Goal: Communication & Community: Answer question/provide support

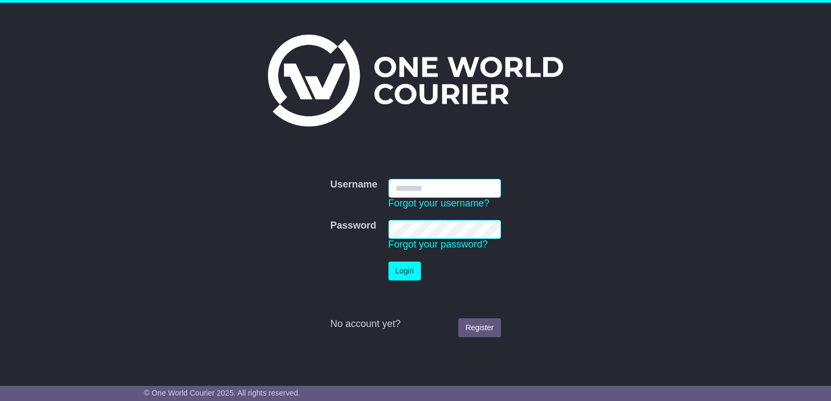
type input "**********"
drag, startPoint x: 403, startPoint y: 271, endPoint x: 405, endPoint y: 284, distance: 13.1
click at [405, 272] on button "Login" at bounding box center [404, 271] width 32 height 19
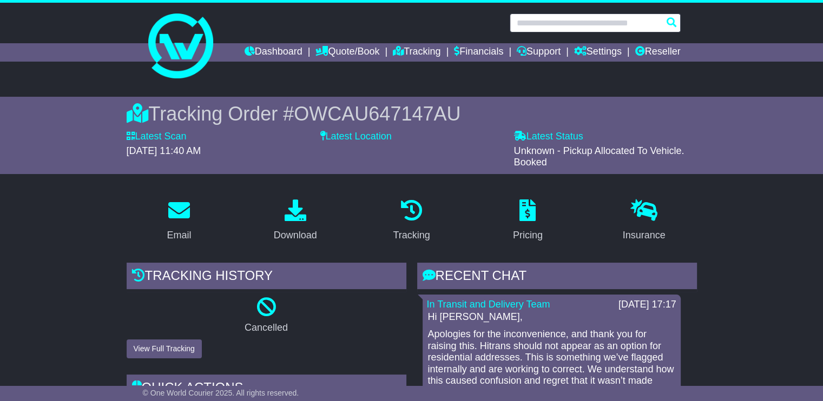
click at [607, 16] on input "text" at bounding box center [594, 23] width 171 height 19
paste input "**********"
type input "**********"
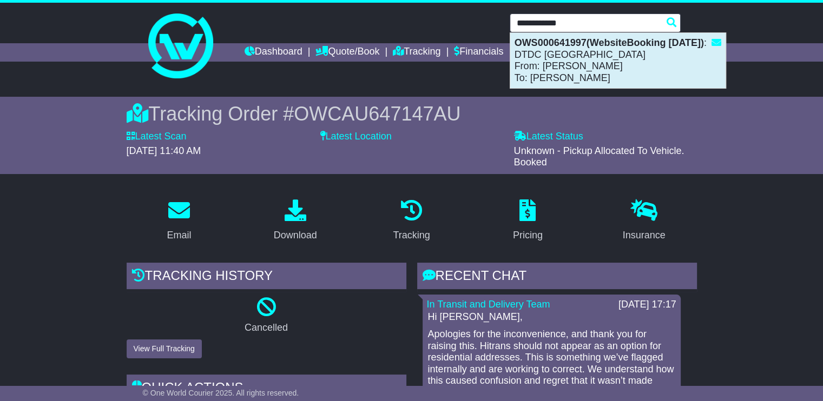
click at [567, 70] on div "OWS000641997(WebsiteBooking 3-9-2025) : DTDC Australia From: LISA DIMECH To: To…" at bounding box center [617, 60] width 215 height 55
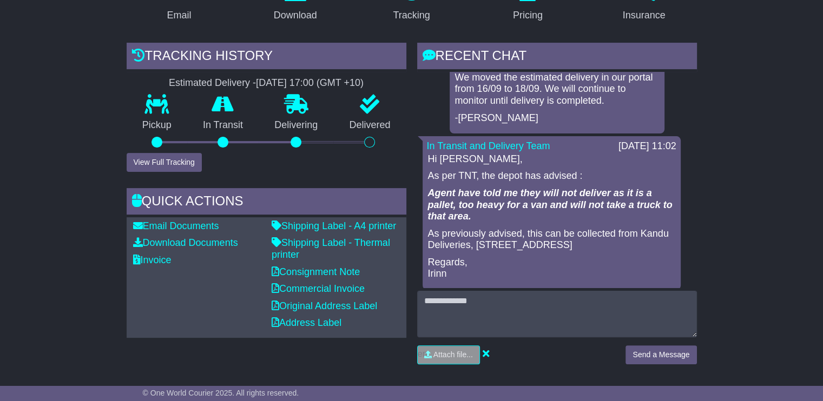
scroll to position [54, 0]
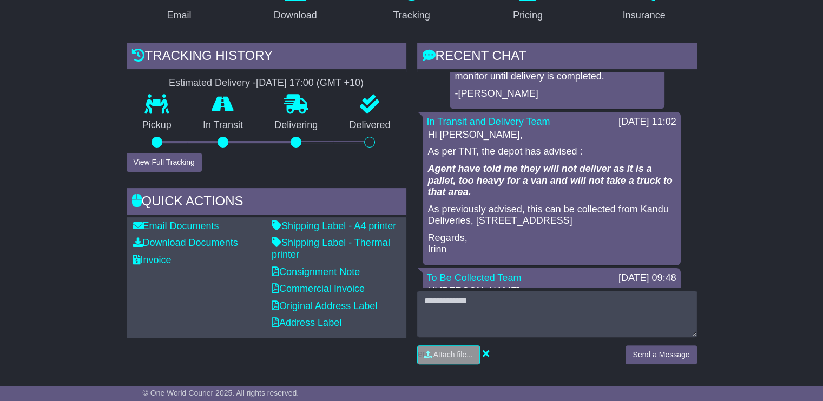
drag, startPoint x: 653, startPoint y: 221, endPoint x: 428, endPoint y: 152, distance: 235.4
click at [428, 152] on div "Hi Donna, As per TNT, the depot has advised : Agent have told me they will not …" at bounding box center [551, 192] width 249 height 127
drag, startPoint x: 429, startPoint y: 152, endPoint x: 463, endPoint y: 171, distance: 39.2
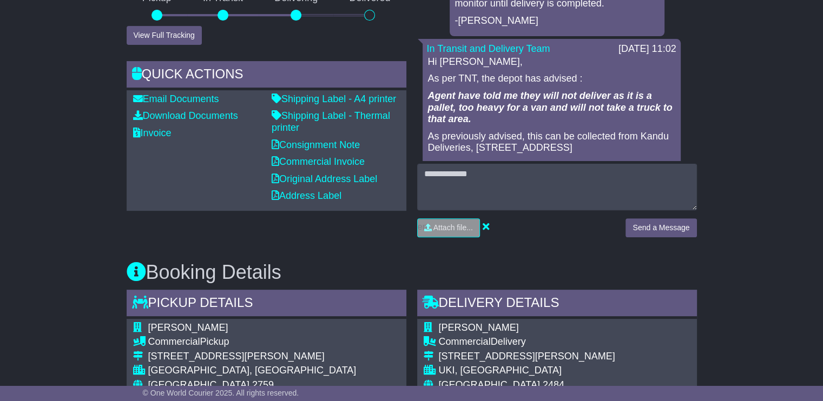
scroll to position [357, 0]
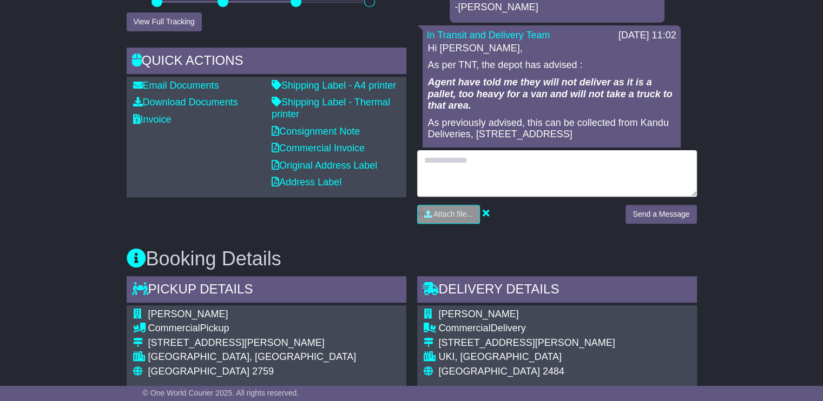
click at [549, 171] on textarea at bounding box center [557, 173] width 280 height 47
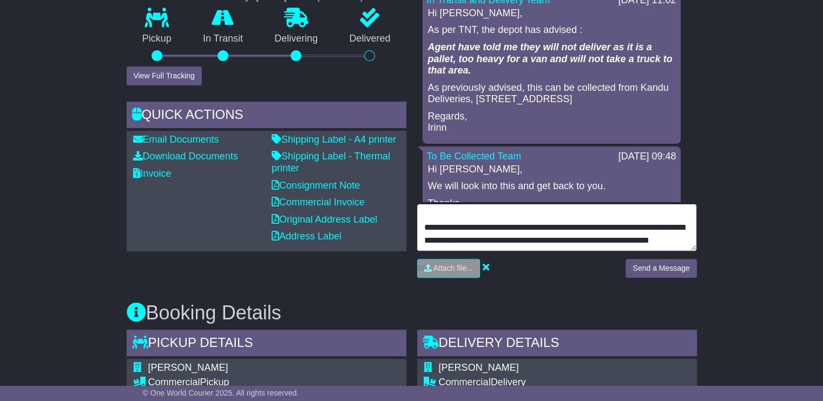
scroll to position [108, 0]
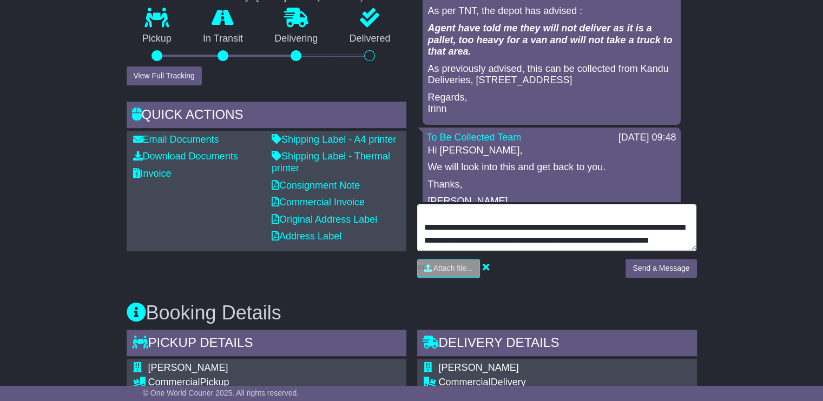
click at [501, 244] on textarea "**********" at bounding box center [557, 227] width 280 height 47
click at [522, 247] on textarea "**********" at bounding box center [557, 227] width 280 height 47
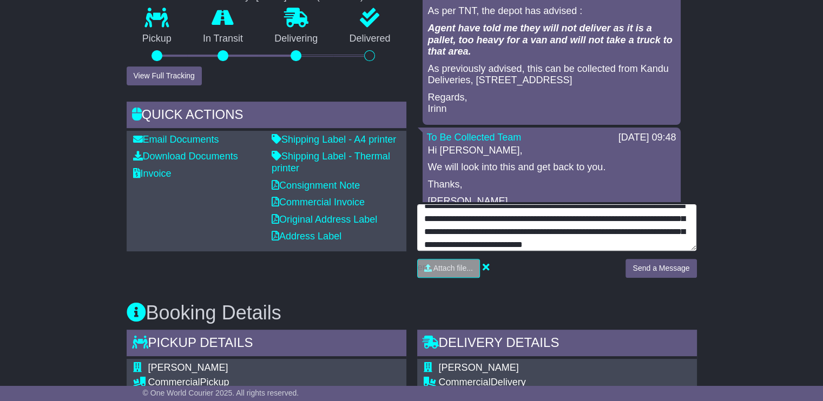
scroll to position [48, 0]
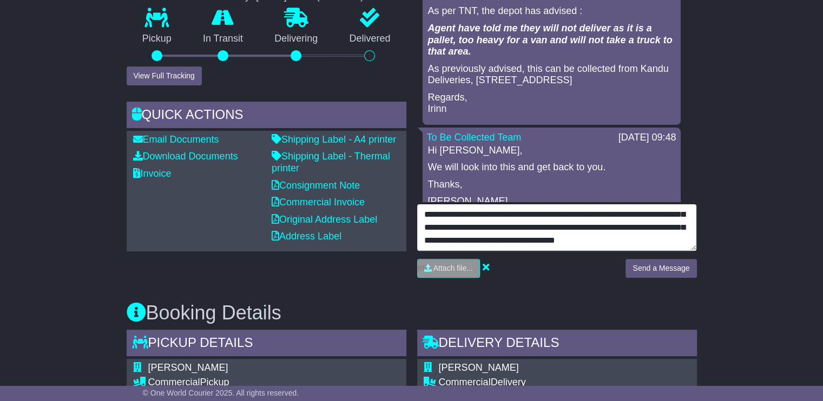
click at [575, 226] on textarea "**********" at bounding box center [557, 227] width 280 height 47
click at [633, 244] on textarea "**********" at bounding box center [557, 227] width 280 height 47
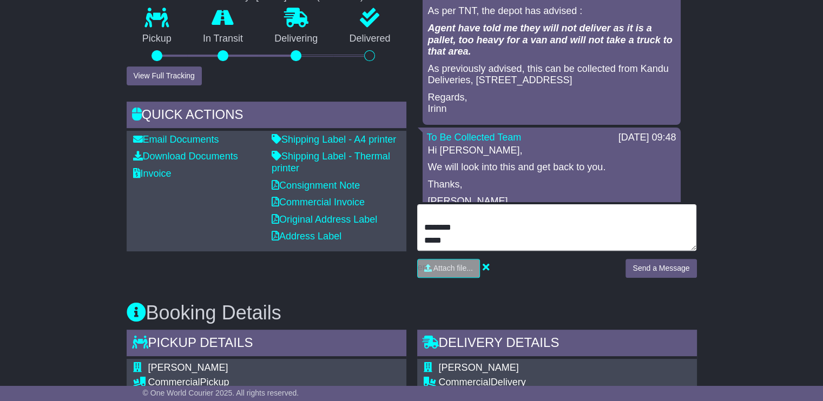
scroll to position [4, 0]
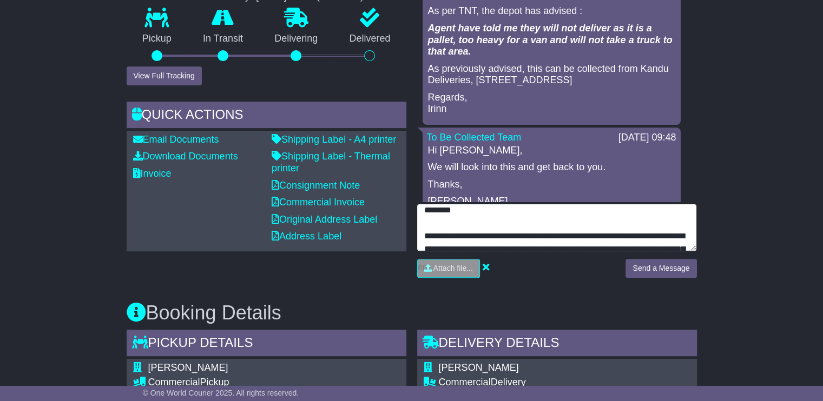
type textarea "**********"
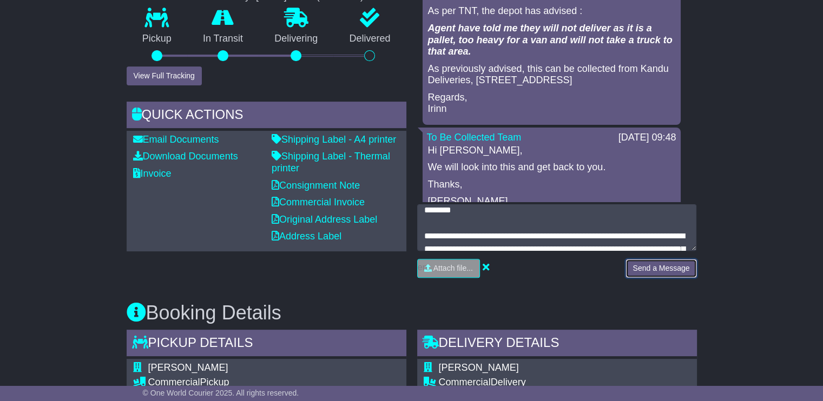
click at [672, 267] on button "Send a Message" at bounding box center [660, 268] width 71 height 19
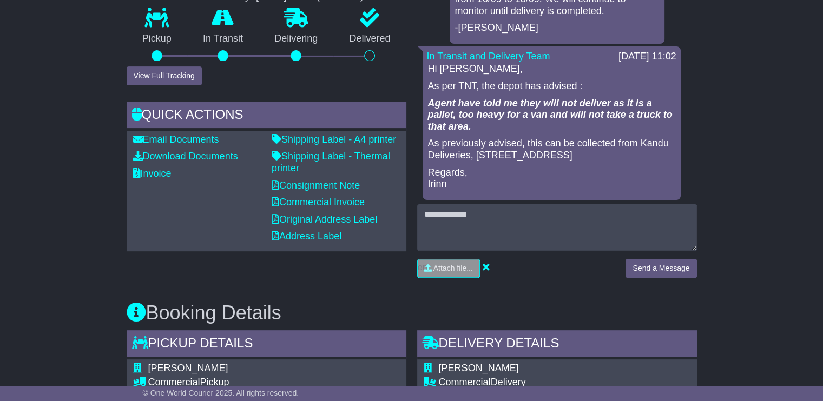
scroll to position [162, 0]
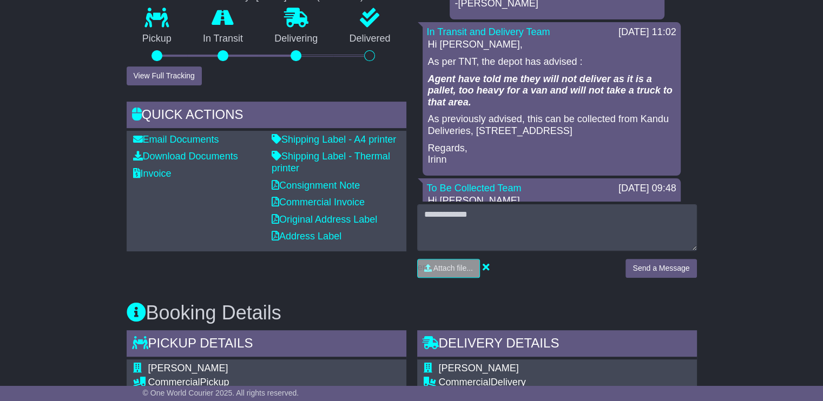
drag, startPoint x: 645, startPoint y: 128, endPoint x: 428, endPoint y: 58, distance: 227.5
click at [428, 58] on div "Hi Donna, As per TNT, the depot has advised : Agent have told me they will not …" at bounding box center [551, 102] width 249 height 127
drag, startPoint x: 431, startPoint y: 59, endPoint x: 485, endPoint y: 91, distance: 63.1
copy div "As per TNT, the depot has advised : Agent have told me they will not deliver as…"
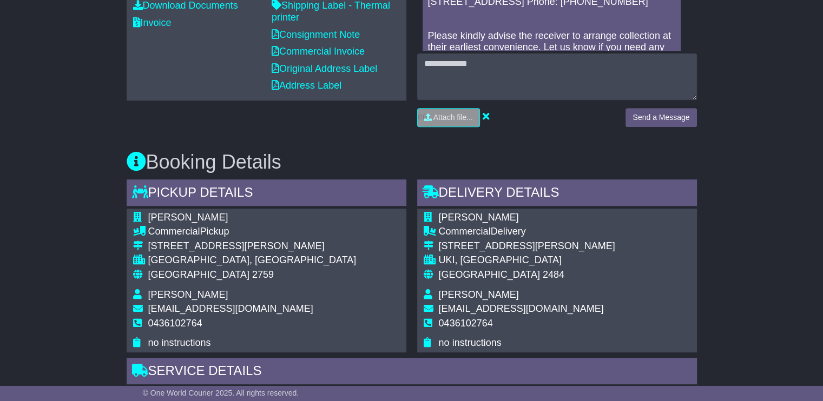
scroll to position [519, 0]
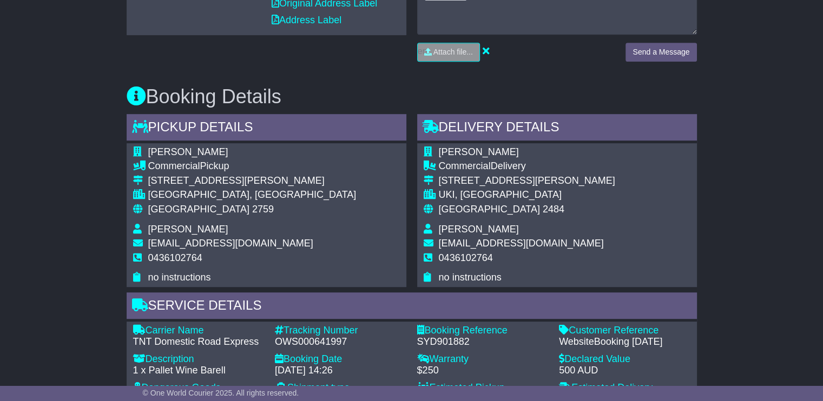
click at [502, 207] on div "Australia 2484" at bounding box center [527, 210] width 176 height 12
click at [487, 193] on div "UKI, [GEOGRAPHIC_DATA]" at bounding box center [527, 195] width 176 height 12
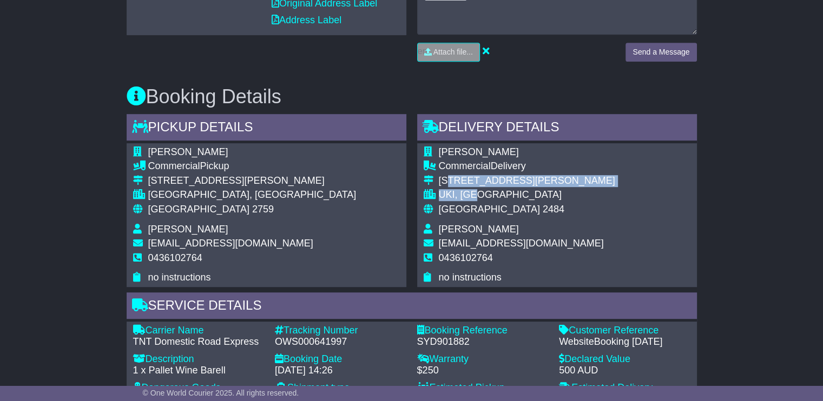
drag, startPoint x: 485, startPoint y: 192, endPoint x: 448, endPoint y: 187, distance: 37.7
click at [448, 187] on tbody "Tony Grannall Commercial Delivery 67 Rowlands Creek Rd UKI, NSW Australia 2484 …" at bounding box center [518, 215] width 191 height 137
drag, startPoint x: 448, startPoint y: 187, endPoint x: 508, endPoint y: 180, distance: 60.4
click at [508, 180] on div "[STREET_ADDRESS][PERSON_NAME]" at bounding box center [527, 181] width 176 height 12
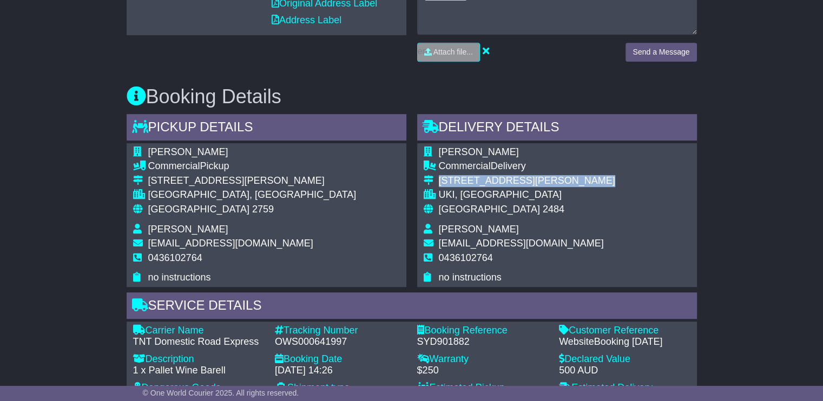
click at [508, 180] on div "[STREET_ADDRESS][PERSON_NAME]" at bounding box center [527, 181] width 176 height 12
copy tbody "[STREET_ADDRESS][PERSON_NAME]"
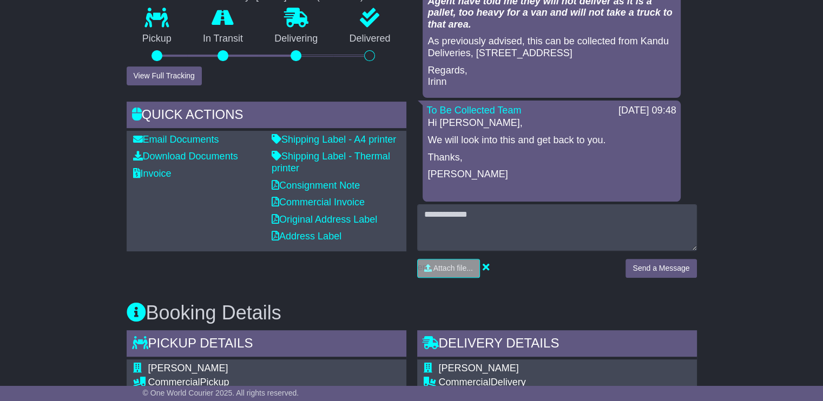
scroll to position [216, 0]
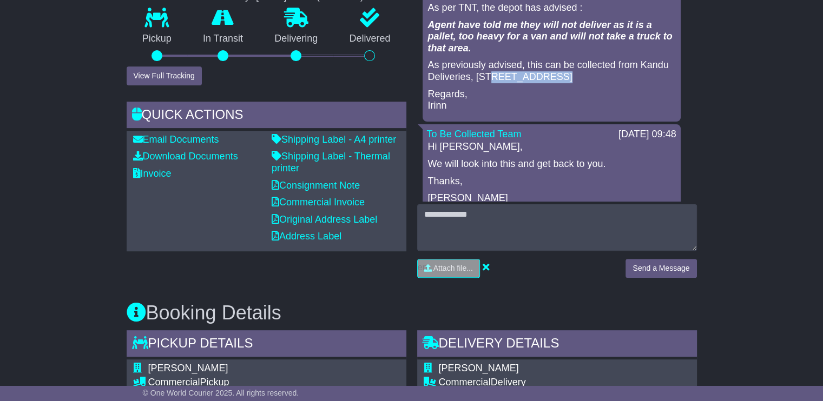
drag, startPoint x: 551, startPoint y: 78, endPoint x: 489, endPoint y: 78, distance: 61.7
click at [489, 78] on p "As previously advised, this can be collected from Kandu Deliveries, [STREET_ADD…" at bounding box center [551, 70] width 247 height 23
copy p "101 Quarry Rd"
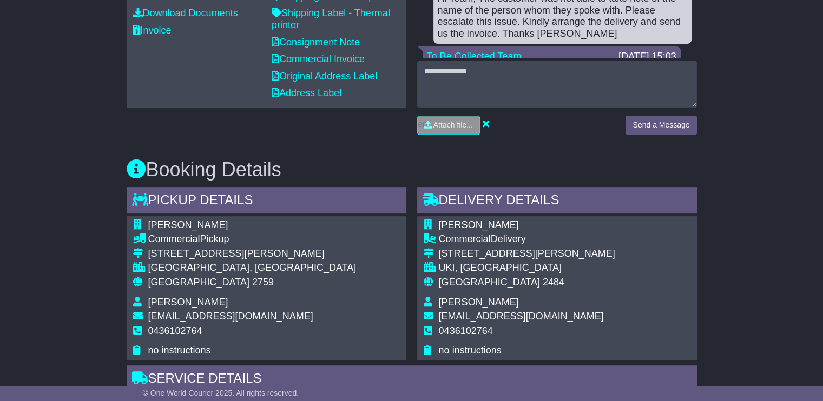
scroll to position [465, 0]
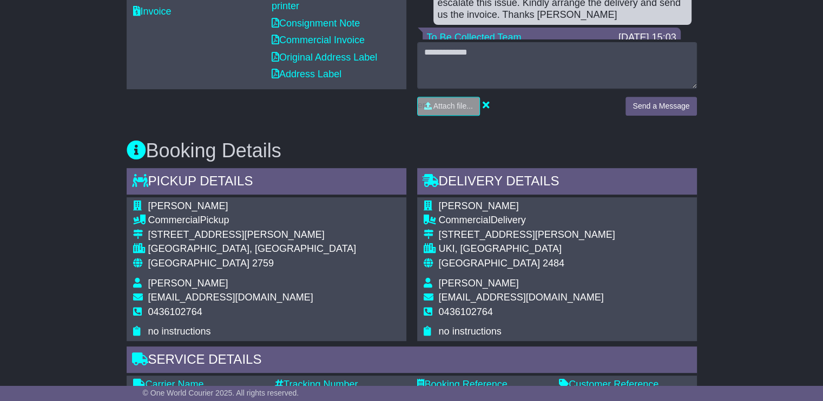
click at [520, 237] on div "[STREET_ADDRESS][PERSON_NAME]" at bounding box center [527, 235] width 176 height 12
click at [519, 238] on div "[STREET_ADDRESS][PERSON_NAME]" at bounding box center [527, 235] width 176 height 12
copy tbody "[STREET_ADDRESS][PERSON_NAME]"
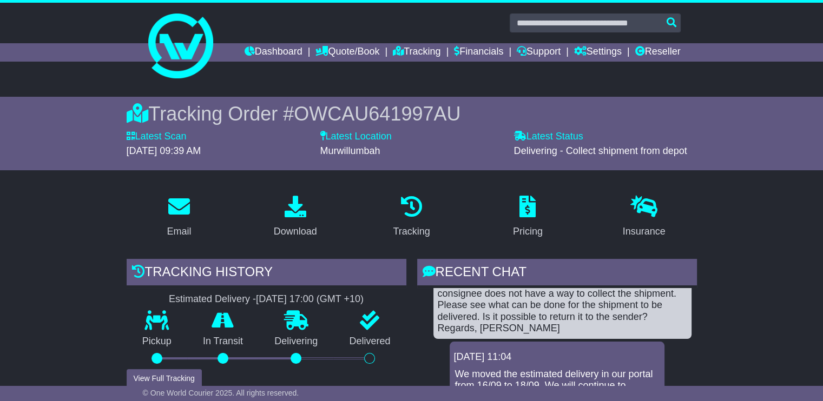
scroll to position [0, 0]
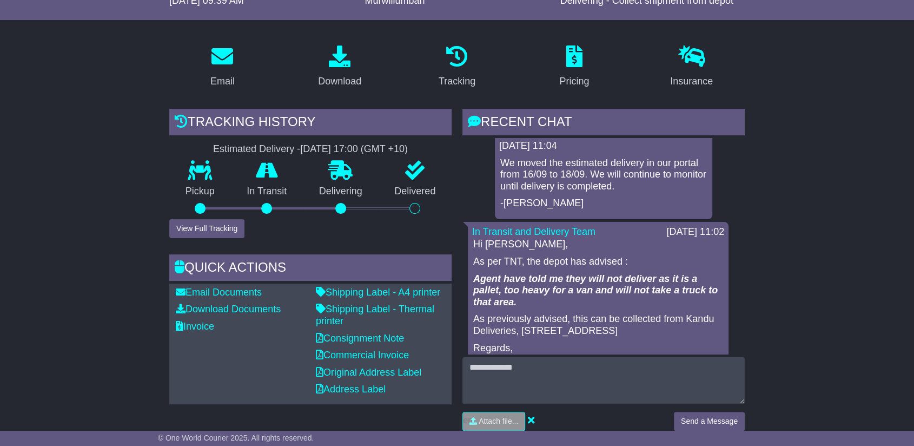
scroll to position [120, 0]
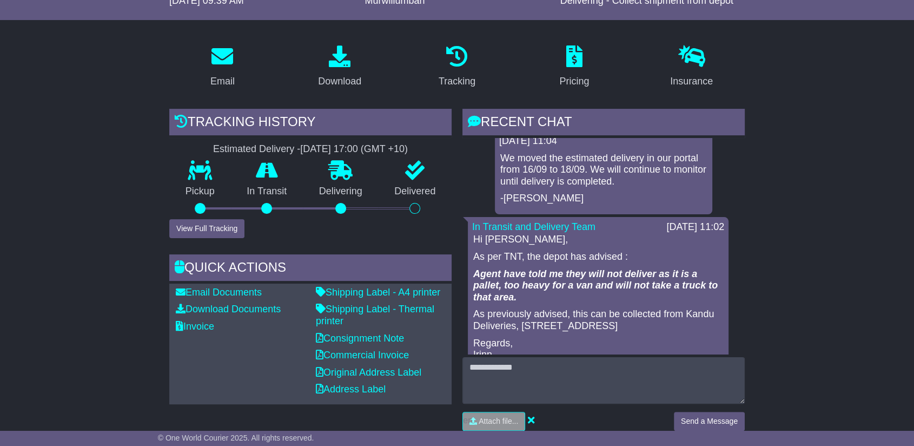
drag, startPoint x: 697, startPoint y: 310, endPoint x: 471, endPoint y: 257, distance: 231.8
click at [471, 257] on div "In Transit and Delivery Team 16 Sep 2025 11:02 Hi Donna, As per TNT, the depot …" at bounding box center [598, 294] width 261 height 154
copy div "As per TNT, the depot has advised : Agent have told me they will not deliver as…"
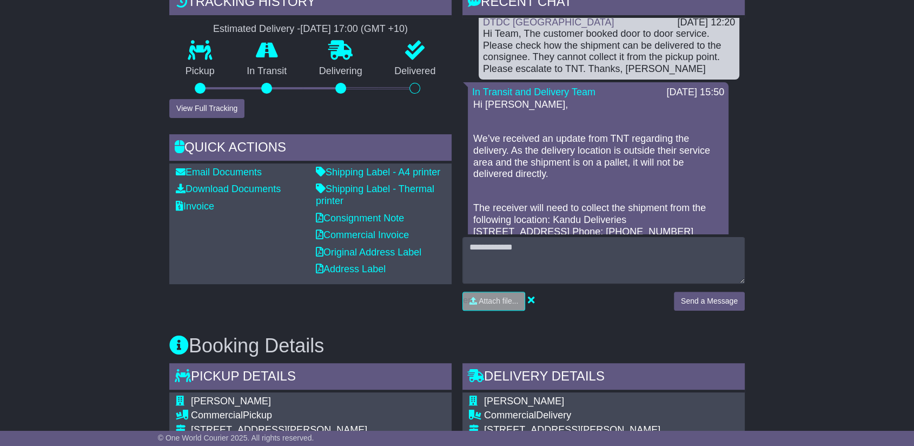
scroll to position [901, 0]
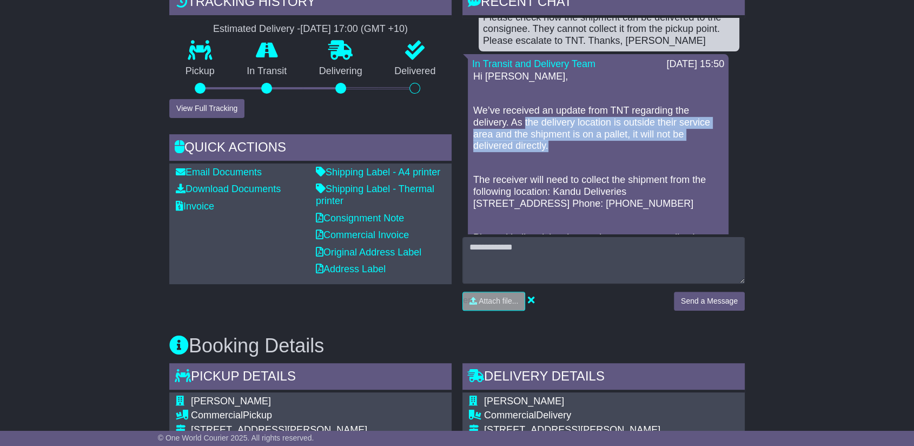
drag, startPoint x: 524, startPoint y: 108, endPoint x: 557, endPoint y: 138, distance: 44.4
click at [557, 138] on div "Hi [PERSON_NAME], We’ve received an update from TNT regarding the delivery. As …" at bounding box center [598, 192] width 252 height 242
copy p "the delivery location is outside their service area and the shipment is on a pa…"
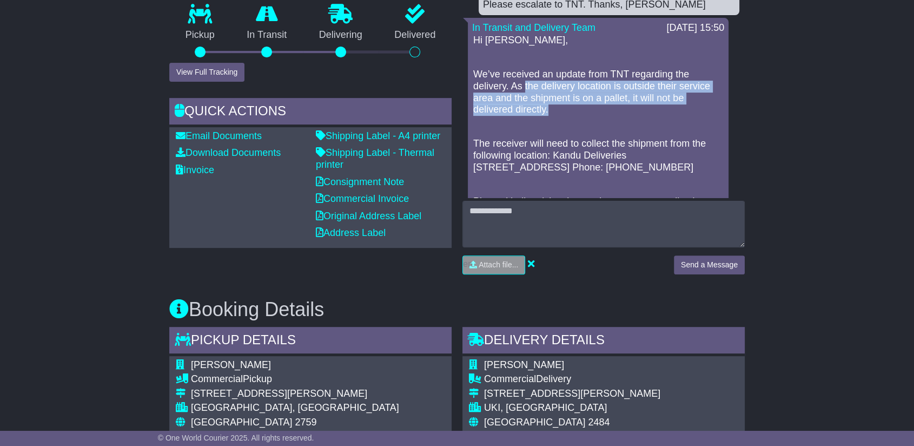
scroll to position [390, 0]
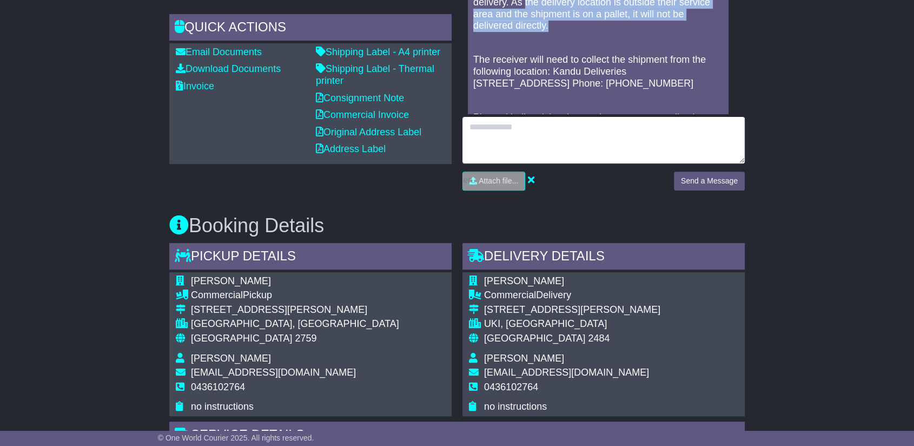
click at [594, 140] on textarea at bounding box center [603, 140] width 282 height 47
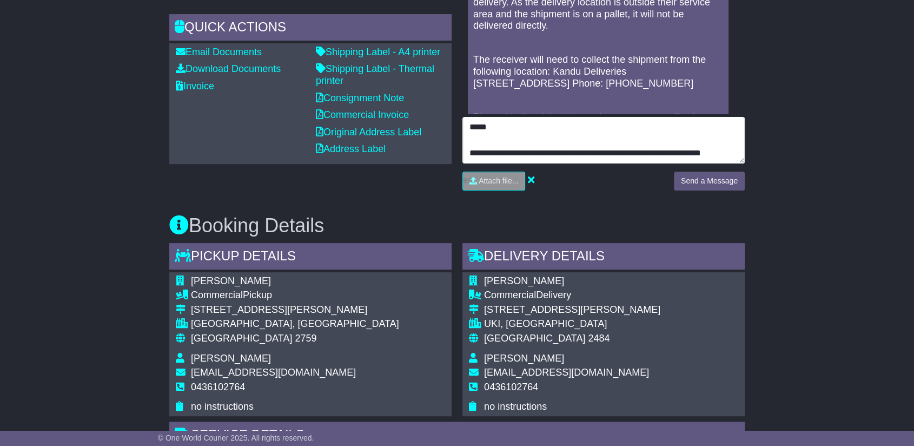
scroll to position [9, 0]
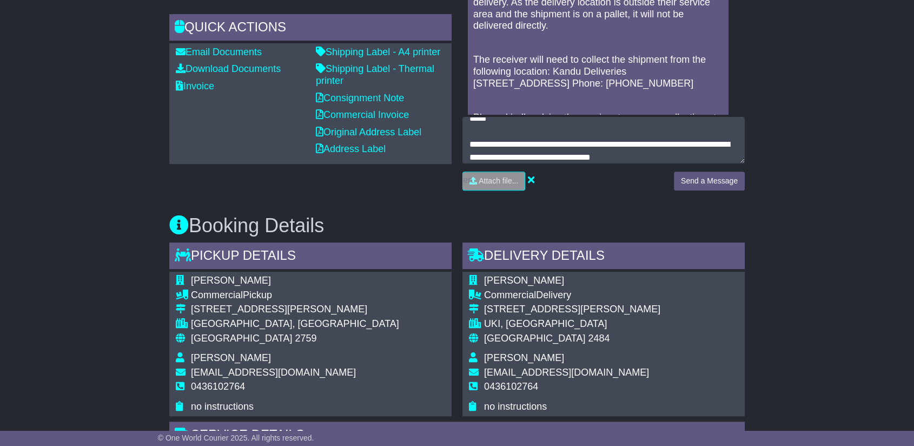
click at [542, 309] on div "[STREET_ADDRESS][PERSON_NAME]" at bounding box center [572, 309] width 176 height 12
click at [542, 308] on div "[STREET_ADDRESS][PERSON_NAME]" at bounding box center [572, 309] width 176 height 12
copy tbody "[STREET_ADDRESS][PERSON_NAME]"
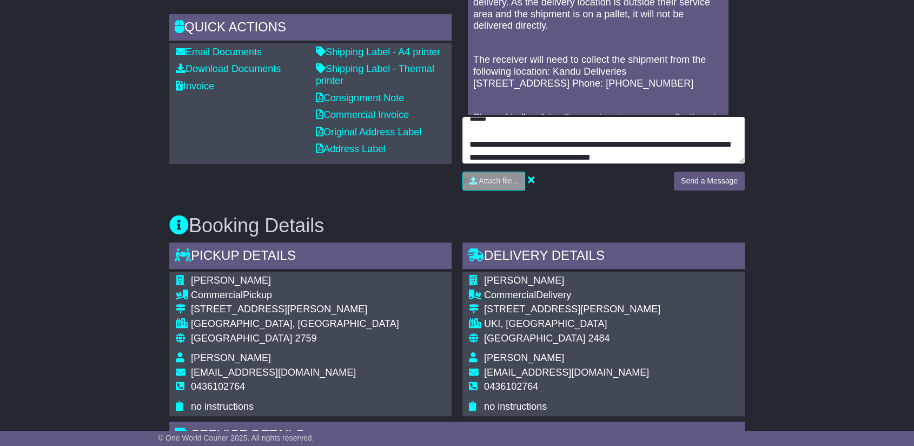
click at [672, 149] on textarea "**********" at bounding box center [603, 140] width 282 height 47
paste textarea "**********"
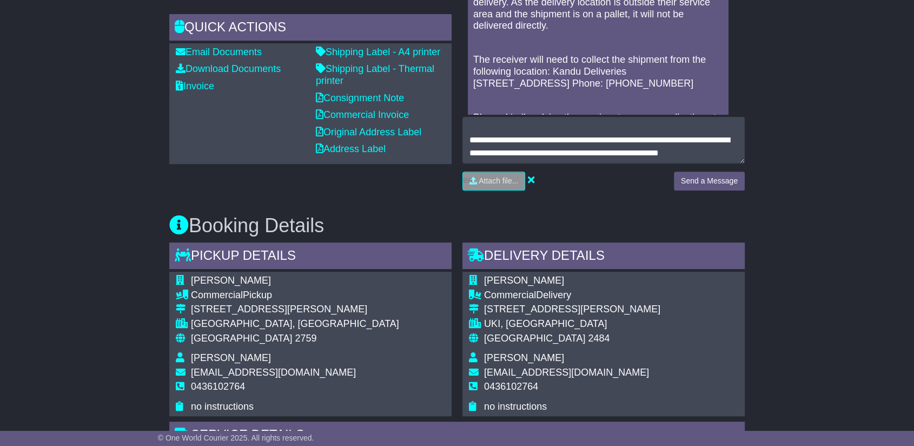
click at [509, 321] on div "UKI, [GEOGRAPHIC_DATA]" at bounding box center [572, 324] width 176 height 12
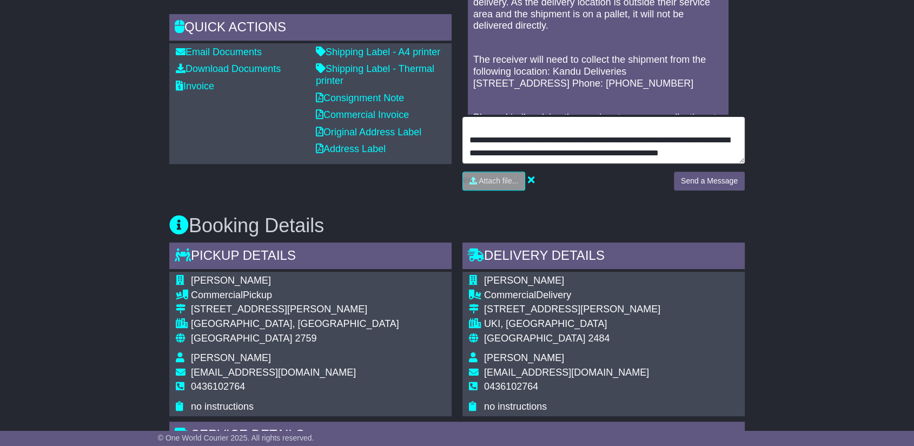
click at [506, 138] on textarea "**********" at bounding box center [603, 140] width 282 height 47
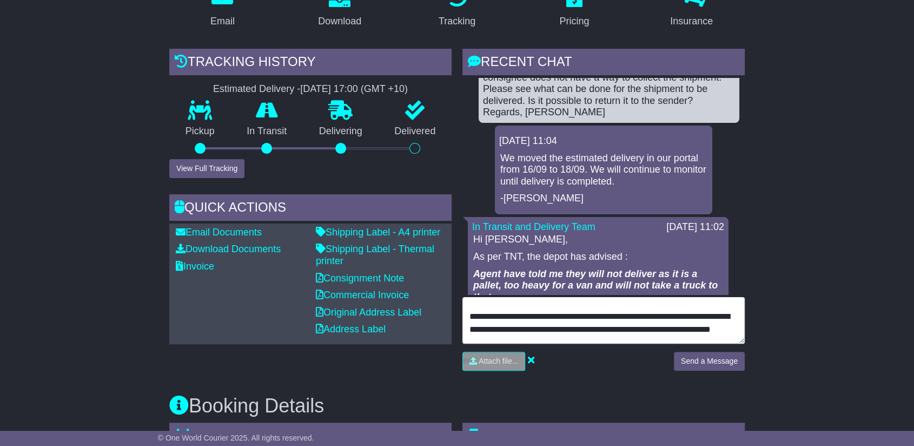
scroll to position [4, 0]
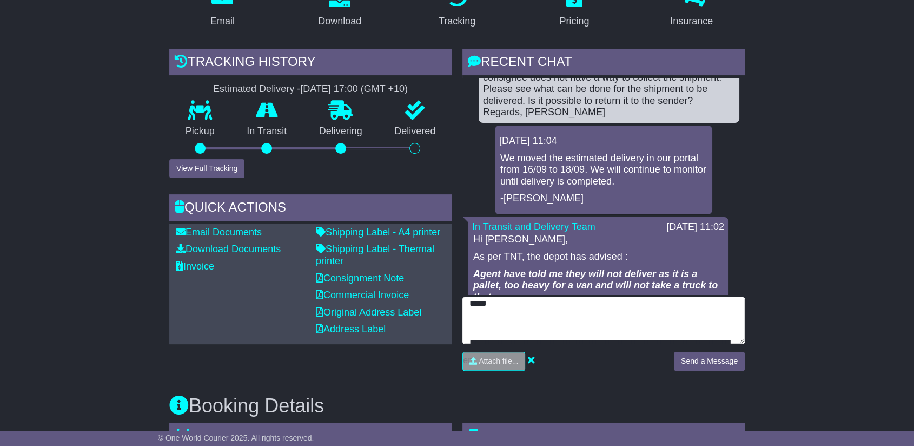
paste textarea "**********"
click at [587, 327] on textarea "**********" at bounding box center [603, 320] width 282 height 47
type textarea "**********"
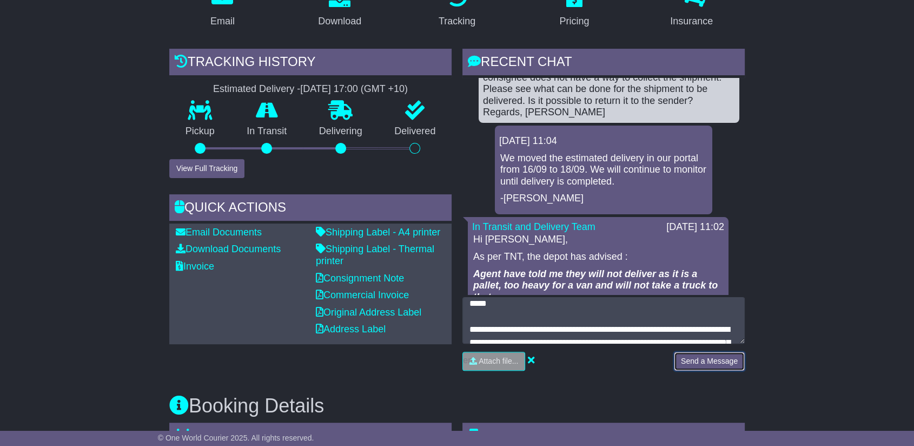
click at [693, 360] on button "Send a Message" at bounding box center [709, 361] width 71 height 19
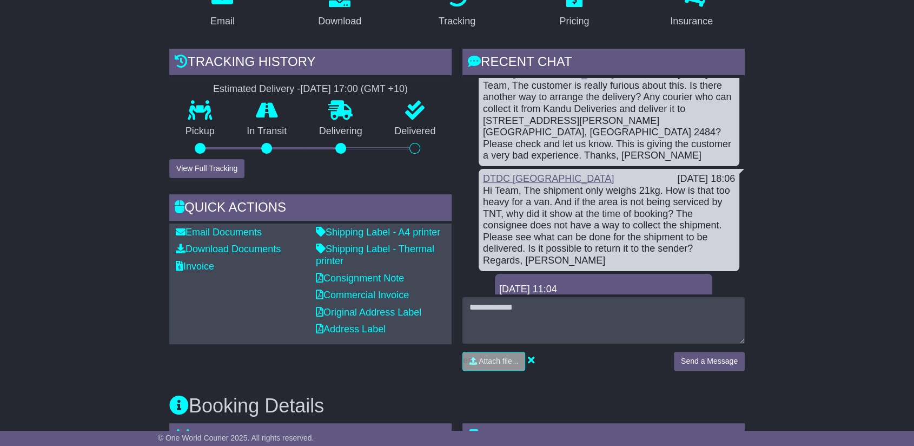
scroll to position [0, 0]
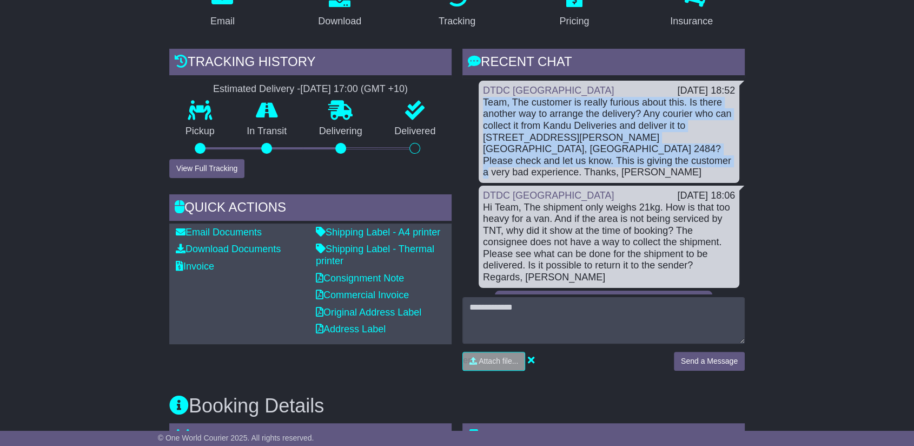
drag, startPoint x: 610, startPoint y: 160, endPoint x: 476, endPoint y: 101, distance: 146.0
copy div "Team, The customer is really furious about this. Is there another way to arrang…"
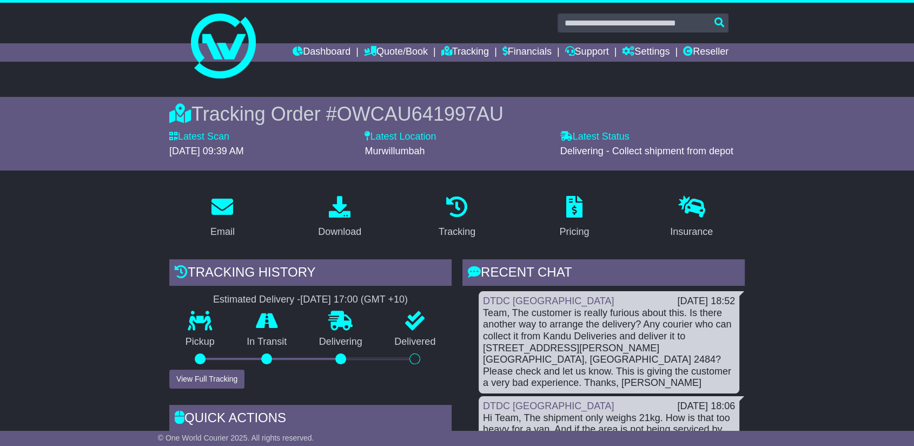
click at [406, 104] on span "OWCAU641997AU" at bounding box center [420, 114] width 167 height 22
click at [409, 111] on span "OWCAU641997AU" at bounding box center [420, 114] width 167 height 22
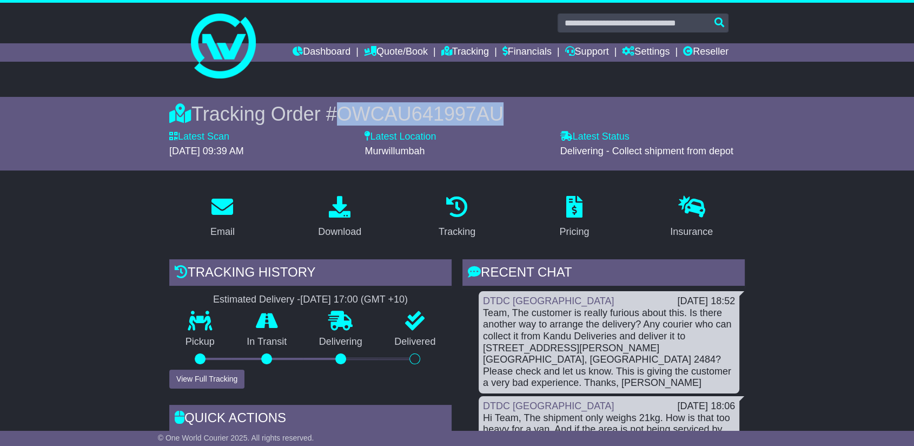
click at [409, 111] on span "OWCAU641997AU" at bounding box center [420, 114] width 167 height 22
copy span "OWCAU641997AU"
